Goal: Task Accomplishment & Management: Manage account settings

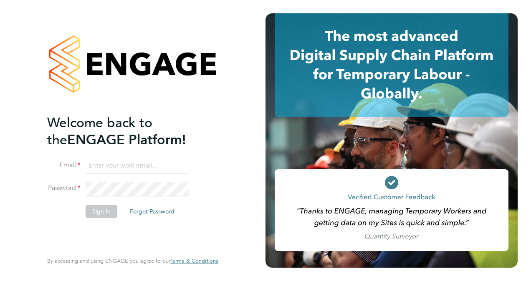
click at [126, 162] on input at bounding box center [137, 166] width 103 height 15
type input "[PERSON_NAME][EMAIL_ADDRESS][PERSON_NAME][DOMAIN_NAME]"
click at [106, 212] on button "Sign In" at bounding box center [102, 211] width 32 height 13
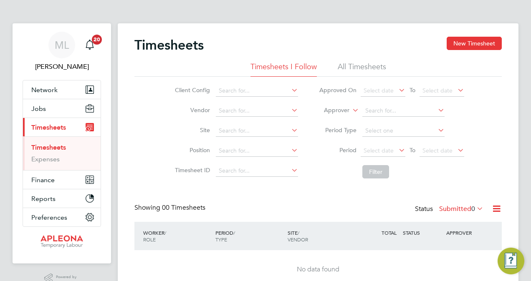
click at [53, 128] on span "Timesheets" at bounding box center [48, 128] width 35 height 8
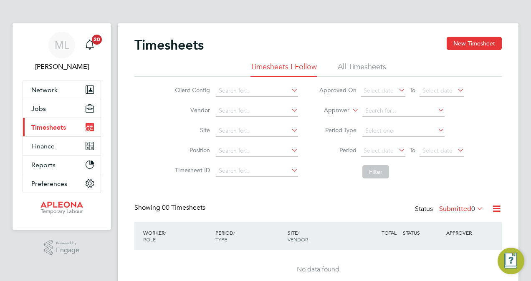
click at [53, 128] on span "Timesheets" at bounding box center [48, 128] width 35 height 8
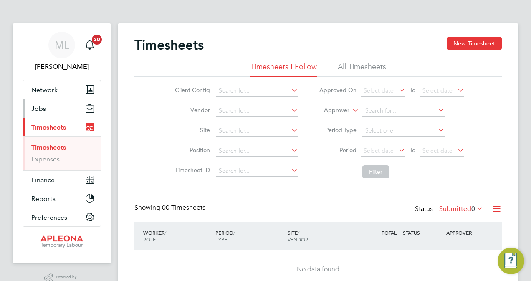
click at [41, 107] on span "Jobs" at bounding box center [38, 109] width 15 height 8
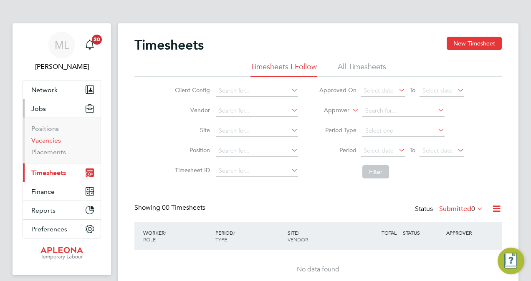
click at [49, 138] on link "Vacancies" at bounding box center [46, 141] width 30 height 8
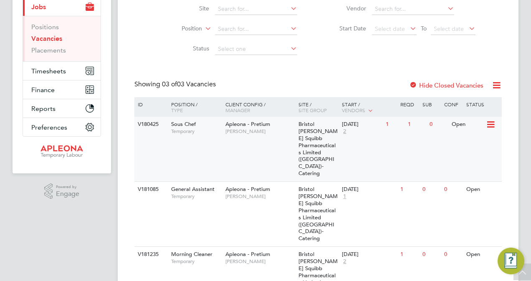
scroll to position [101, 0]
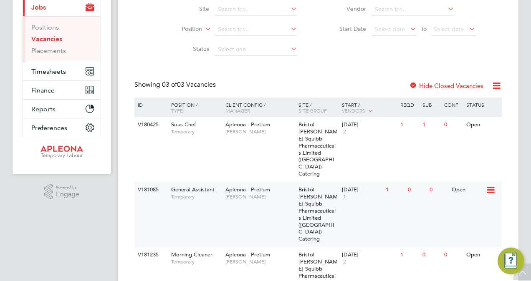
click at [458, 182] on div "Open" at bounding box center [468, 189] width 36 height 15
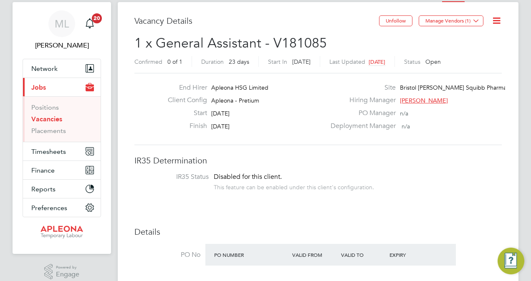
scroll to position [22, 0]
click at [494, 22] on icon at bounding box center [496, 20] width 10 height 10
click at [477, 39] on li "Edit Vacancy" at bounding box center [476, 40] width 48 height 12
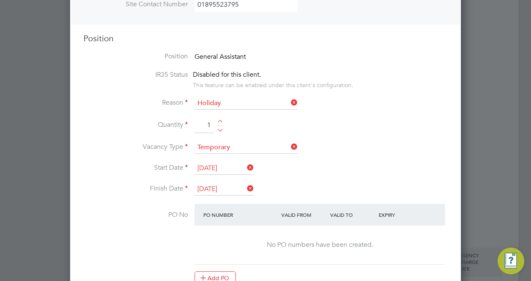
scroll to position [233, 0]
click at [232, 167] on input "01 Oct 2025" at bounding box center [224, 168] width 59 height 13
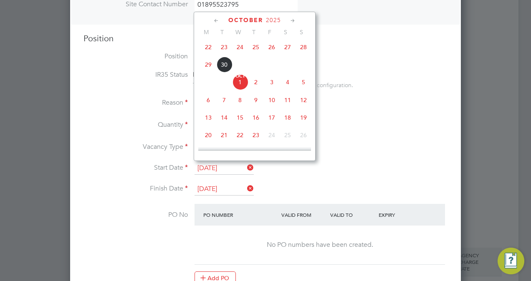
click at [222, 68] on span "30" at bounding box center [224, 65] width 16 height 16
type input "30 Sep 2025"
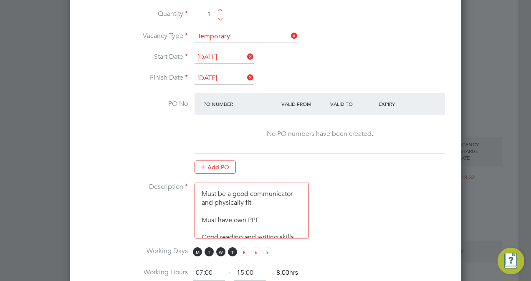
scroll to position [470, 0]
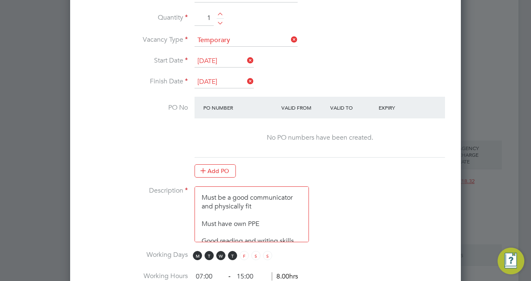
click at [179, 80] on label "Finish Date" at bounding box center [135, 81] width 104 height 9
click at [238, 81] on input "23 Oct 2025" at bounding box center [224, 82] width 59 height 13
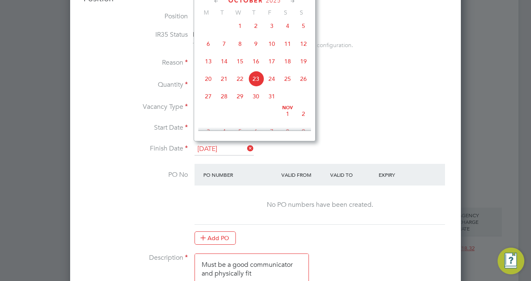
scroll to position [271, 0]
click at [258, 99] on span "30" at bounding box center [256, 95] width 16 height 16
type input "30 Oct 2025"
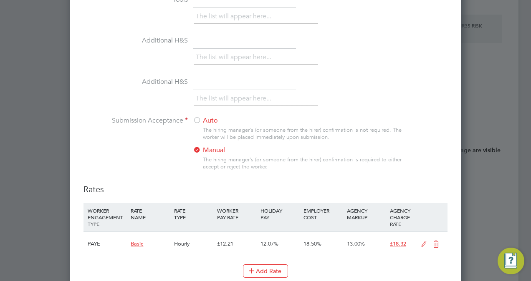
scroll to position [842, 0]
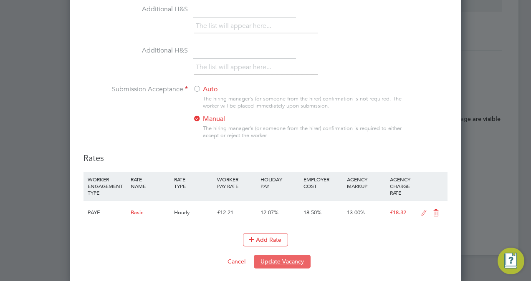
click at [282, 260] on button "Update Vacancy" at bounding box center [282, 261] width 57 height 13
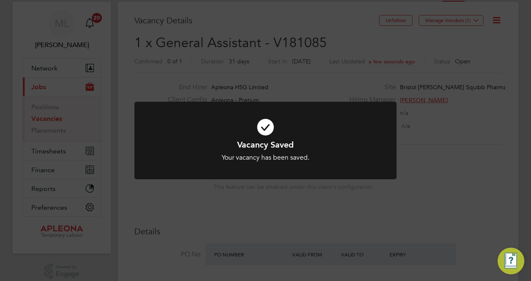
scroll to position [0, 0]
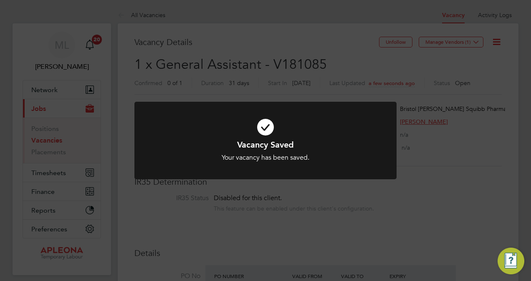
click at [275, 143] on h1 "Vacancy Saved" at bounding box center [265, 144] width 217 height 11
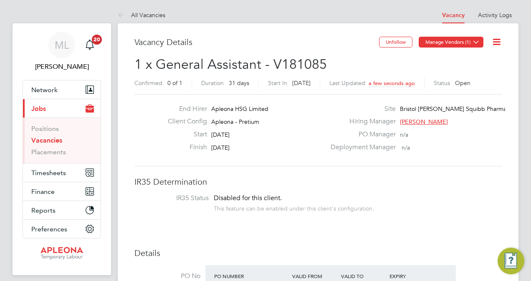
click at [476, 41] on icon at bounding box center [476, 42] width 6 height 6
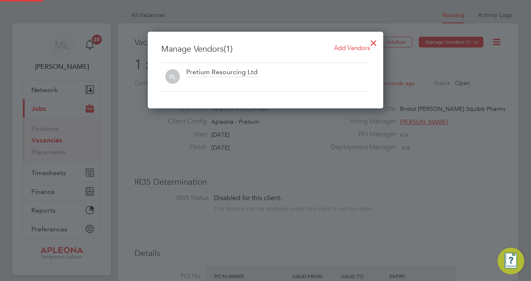
scroll to position [77, 235]
click at [356, 44] on div "Add Vendors" at bounding box center [352, 47] width 36 height 9
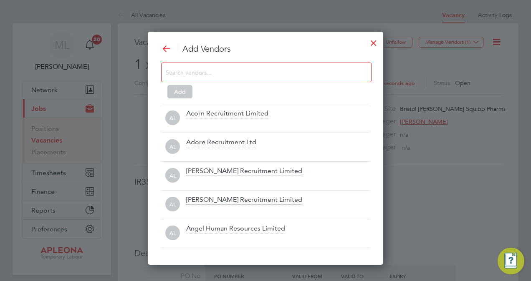
scroll to position [232, 235]
click at [200, 71] on input at bounding box center [260, 72] width 188 height 11
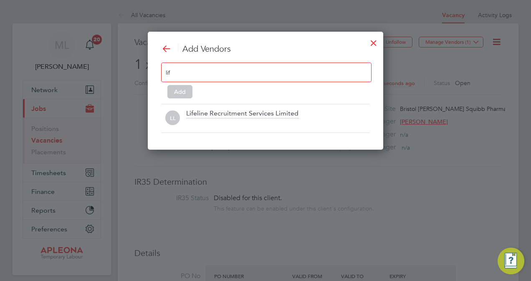
scroll to position [4, 4]
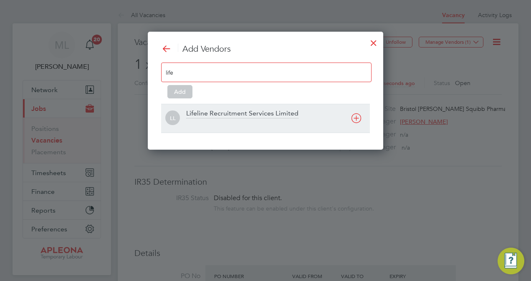
type input "life"
click at [231, 114] on div "Lifeline Recruitment Services Limited" at bounding box center [242, 113] width 112 height 9
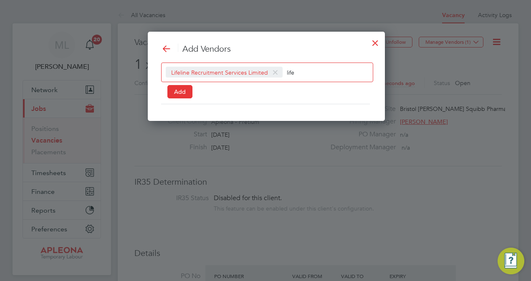
scroll to position [4, 4]
click at [177, 95] on button "Add" at bounding box center [179, 91] width 25 height 13
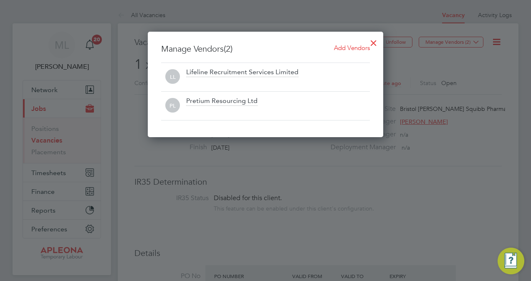
click at [373, 43] on div at bounding box center [373, 40] width 15 height 15
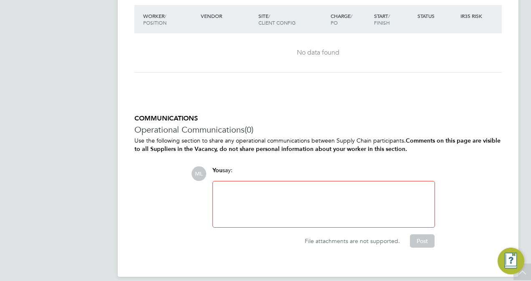
scroll to position [821, 0]
click at [278, 191] on div at bounding box center [324, 205] width 212 height 36
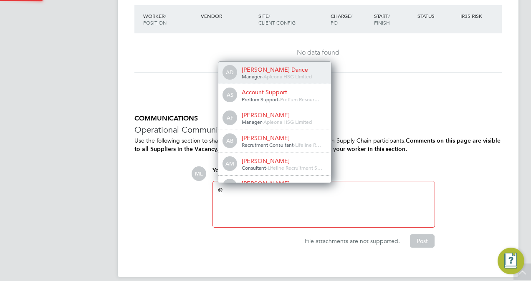
scroll to position [0, 0]
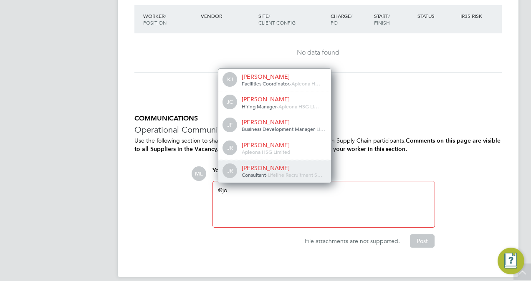
click at [253, 176] on div "Consultant - Lifeline Recruitment S…" at bounding box center [283, 175] width 83 height 7
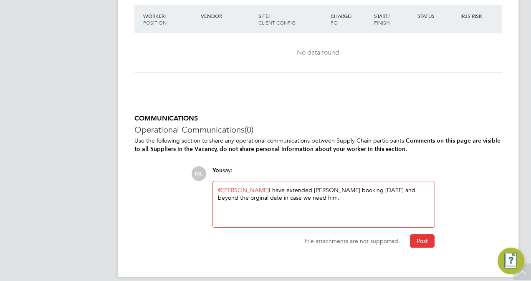
click at [223, 195] on div "@Jordan Richardson ​ I have extended Oliver's booking today and beyond the orgi…" at bounding box center [324, 205] width 212 height 36
click at [307, 196] on div "@Jordan Richardson ​ I have extended Oliver's booking today and beyond the orig…" at bounding box center [324, 205] width 212 height 36
click at [305, 195] on div "@Jordan Richardson ​ I have extended Oliver's booking today and beyond the orig…" at bounding box center [324, 205] width 212 height 36
click at [416, 241] on button "Post" at bounding box center [422, 241] width 25 height 13
